Goal: Task Accomplishment & Management: Manage account settings

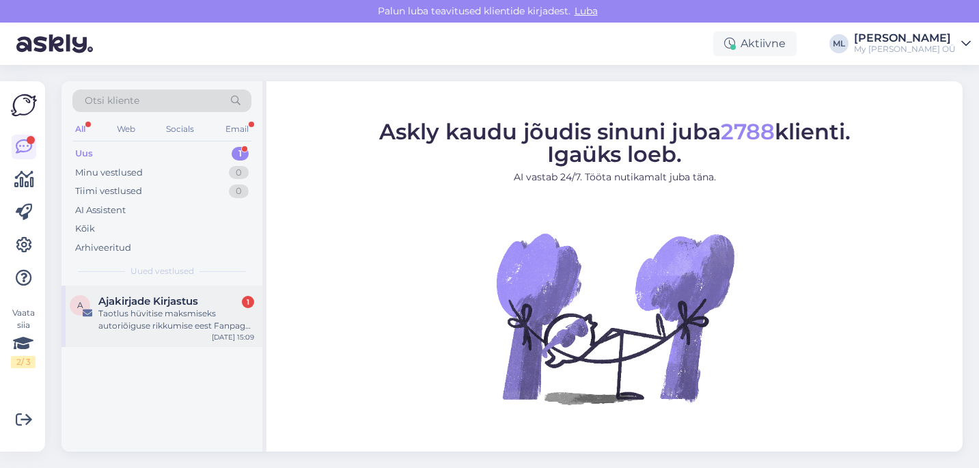
click at [179, 312] on div "Taotlus hüvitise maksmiseks autoriõiguse rikkumise eest Fanpage [PERSON_NAME]" at bounding box center [176, 319] width 156 height 25
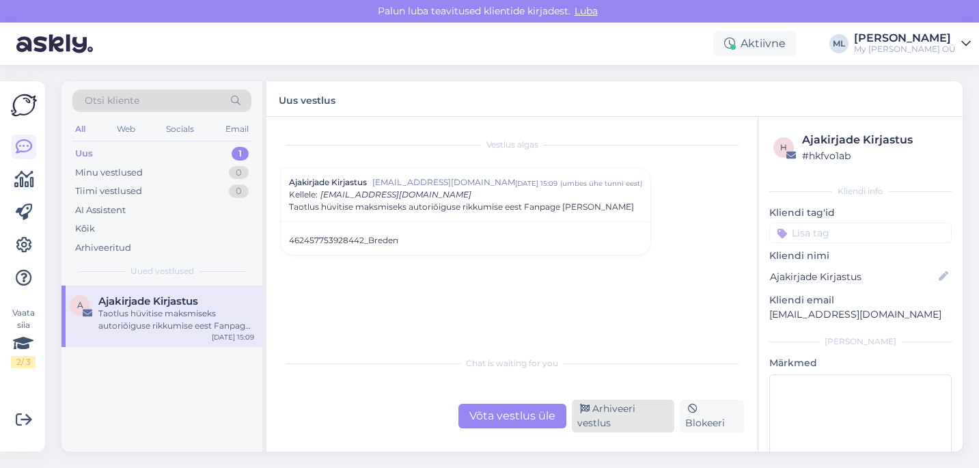
click at [609, 428] on div "Arhiveeri vestlus" at bounding box center [623, 416] width 103 height 33
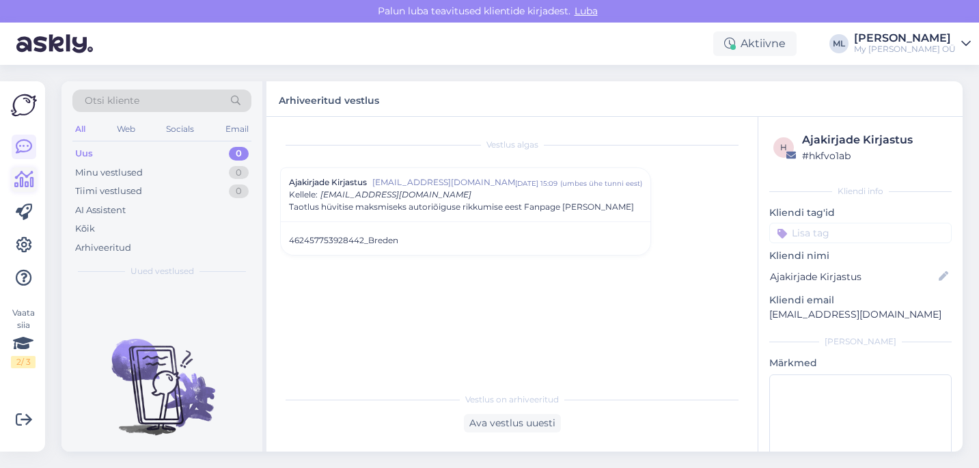
click at [31, 179] on icon at bounding box center [24, 180] width 20 height 16
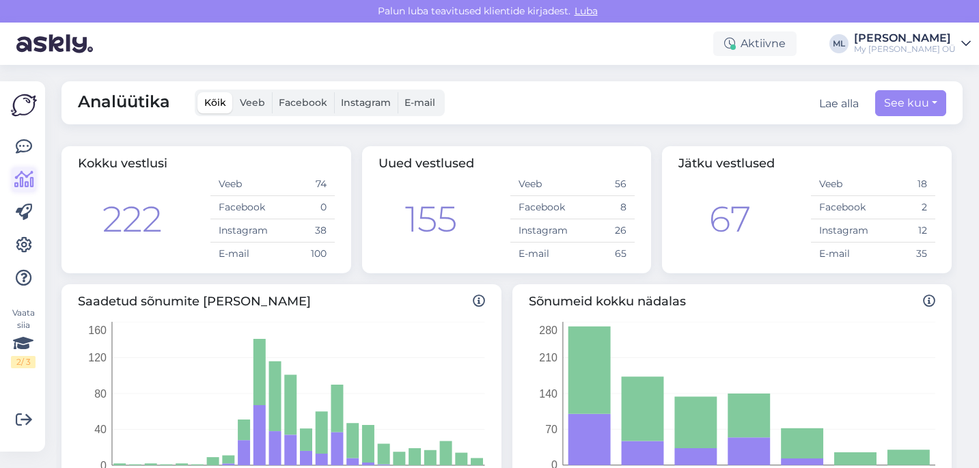
click at [18, 169] on link at bounding box center [24, 179] width 25 height 25
click at [20, 141] on icon at bounding box center [24, 147] width 16 height 16
